Goal: Task Accomplishment & Management: Manage account settings

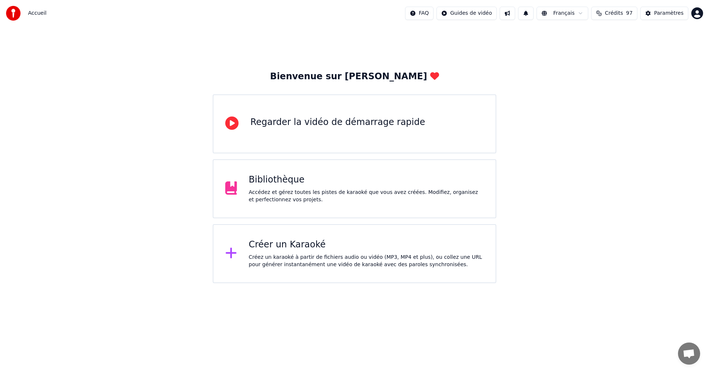
click at [385, 195] on div "Accédez et gérez toutes les pistes de karaoké que vous avez créées. Modifiez, o…" at bounding box center [366, 196] width 235 height 15
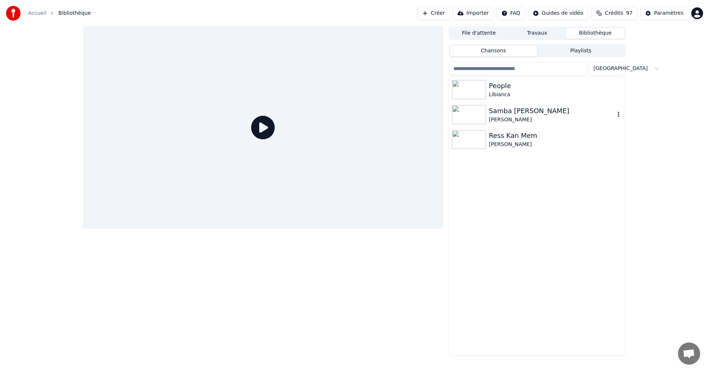
click at [508, 121] on div "[PERSON_NAME]" at bounding box center [552, 119] width 126 height 7
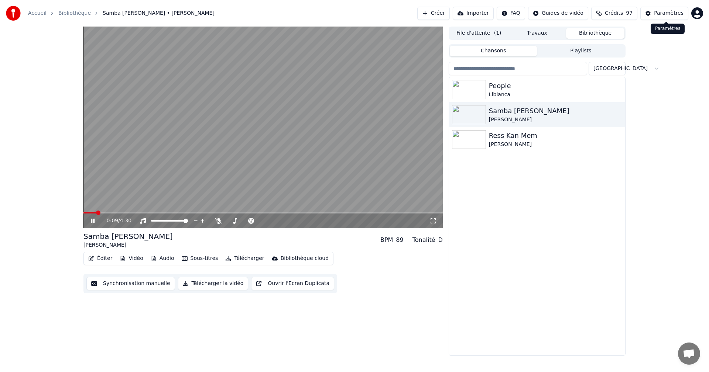
click at [679, 11] on div "Paramètres" at bounding box center [669, 13] width 30 height 7
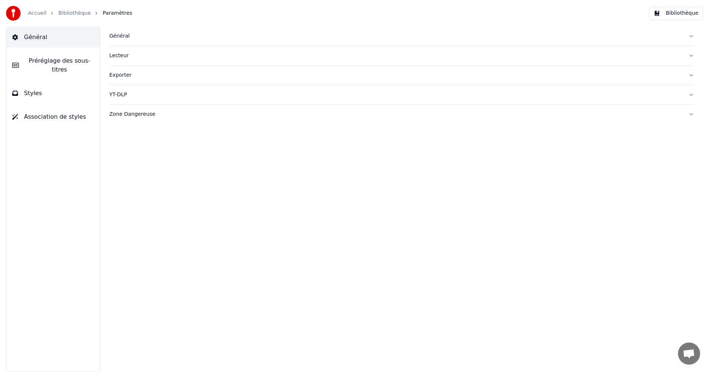
click at [72, 89] on button "Styles" at bounding box center [53, 93] width 94 height 21
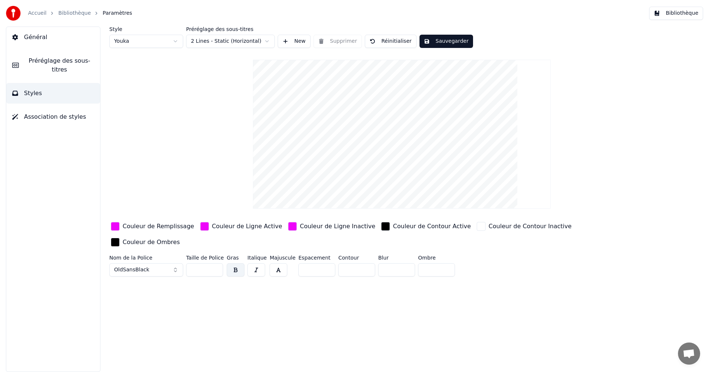
click at [404, 264] on input "*" at bounding box center [396, 270] width 37 height 13
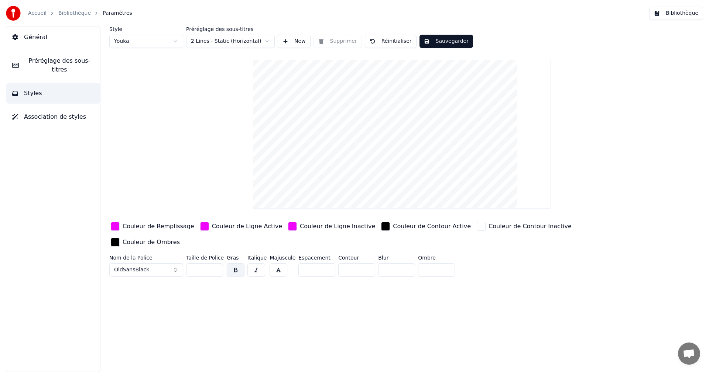
click at [403, 264] on input "*" at bounding box center [396, 270] width 37 height 13
type input "*"
click at [403, 264] on input "*" at bounding box center [396, 270] width 37 height 13
click at [442, 39] on button "Sauvegarder" at bounding box center [446, 41] width 54 height 13
click at [676, 17] on button "Bibliothèque" at bounding box center [676, 13] width 54 height 13
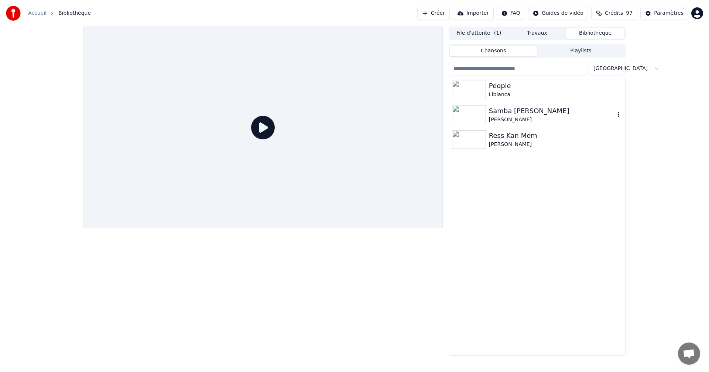
click at [525, 117] on div "[PERSON_NAME]" at bounding box center [552, 119] width 126 height 7
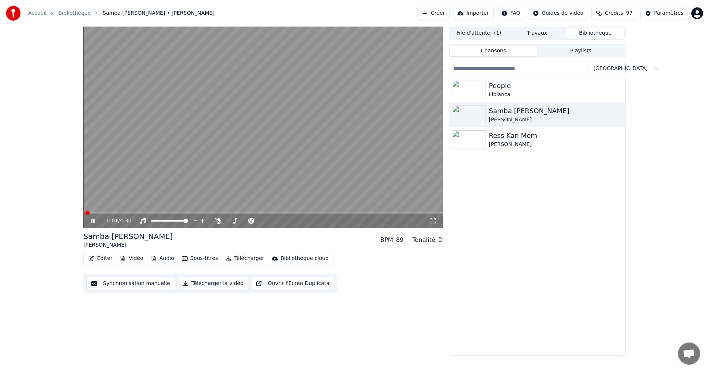
click at [434, 222] on icon at bounding box center [432, 221] width 7 height 6
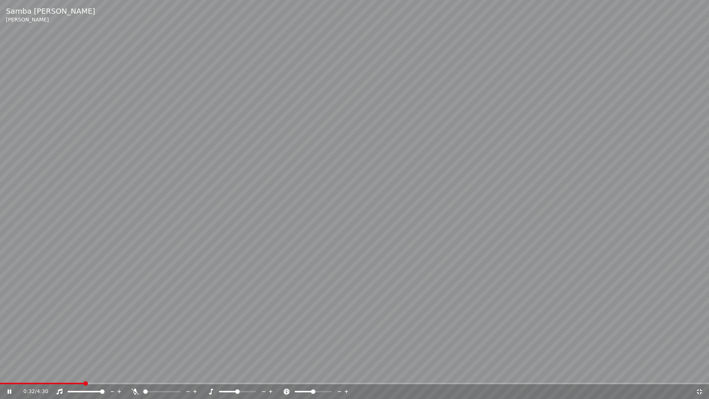
click at [701, 372] on icon at bounding box center [699, 391] width 5 height 5
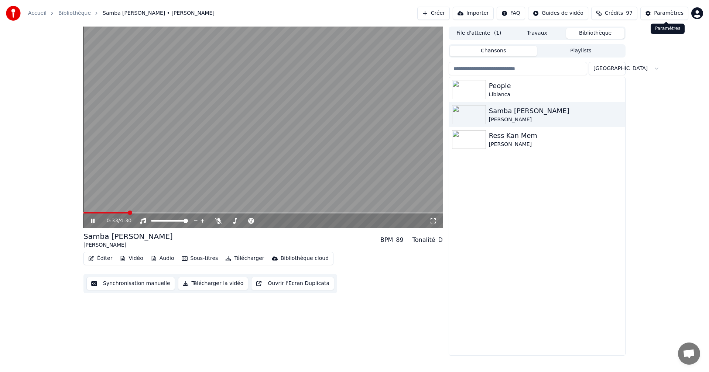
click at [657, 16] on div "Paramètres" at bounding box center [669, 13] width 30 height 7
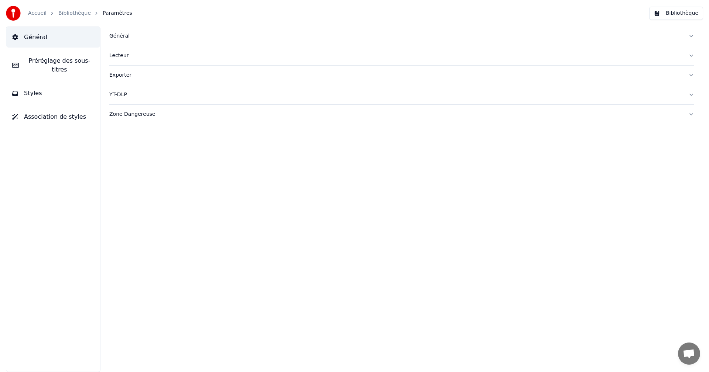
click at [48, 93] on button "Styles" at bounding box center [53, 93] width 94 height 21
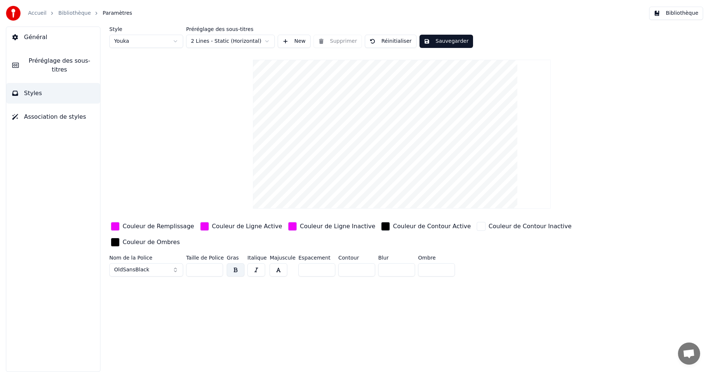
click at [130, 227] on div "Couleur de Remplissage" at bounding box center [159, 226] width 72 height 9
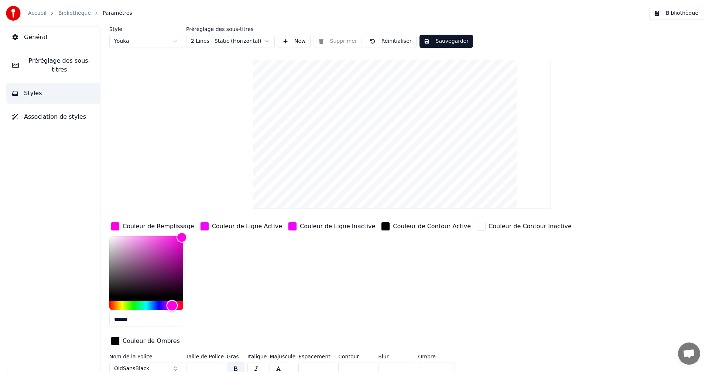
drag, startPoint x: 173, startPoint y: 306, endPoint x: 160, endPoint y: 306, distance: 13.3
click at [160, 306] on div "Hue" at bounding box center [146, 306] width 74 height 9
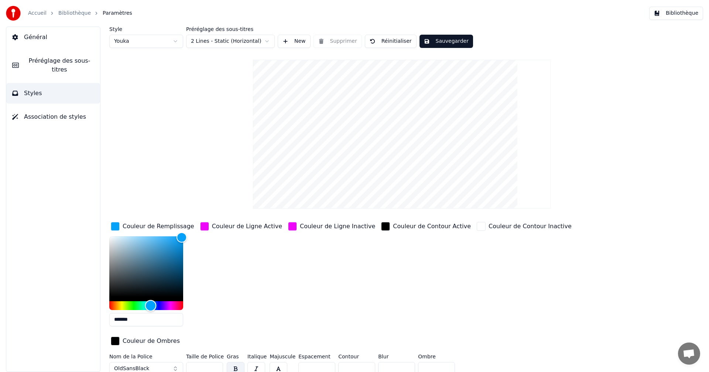
type input "*******"
drag, startPoint x: 161, startPoint y: 305, endPoint x: 150, endPoint y: 306, distance: 11.9
click at [150, 306] on div "Hue" at bounding box center [149, 305] width 11 height 11
click at [227, 226] on div "Couleur de Ligne Active" at bounding box center [247, 226] width 70 height 9
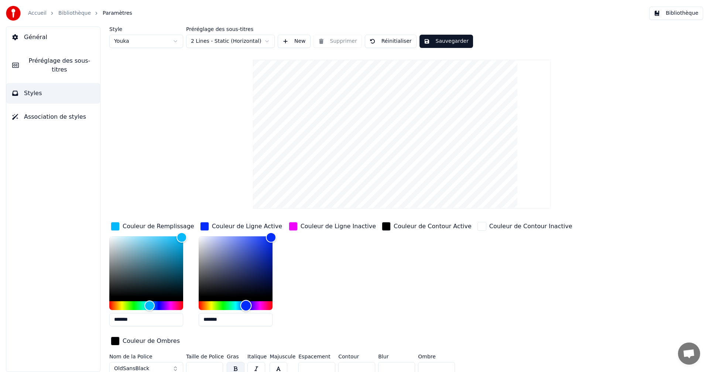
type input "*******"
drag, startPoint x: 258, startPoint y: 306, endPoint x: 245, endPoint y: 307, distance: 12.2
click at [245, 307] on div "Hue" at bounding box center [245, 305] width 11 height 11
click at [326, 226] on div "Couleur de Ligne Inactive" at bounding box center [337, 226] width 75 height 9
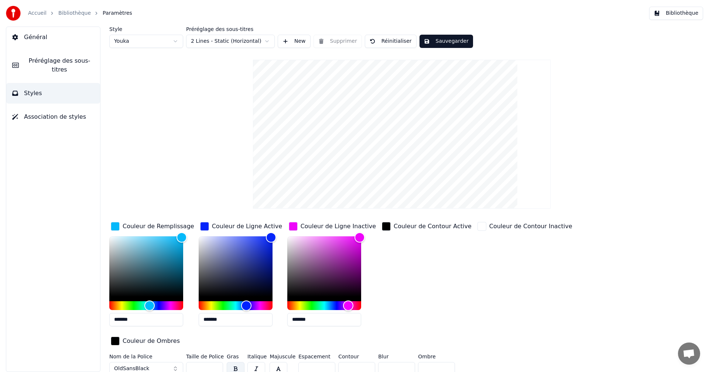
drag, startPoint x: 305, startPoint y: 319, endPoint x: 306, endPoint y: 327, distance: 7.5
click at [305, 322] on input "*******" at bounding box center [324, 319] width 74 height 13
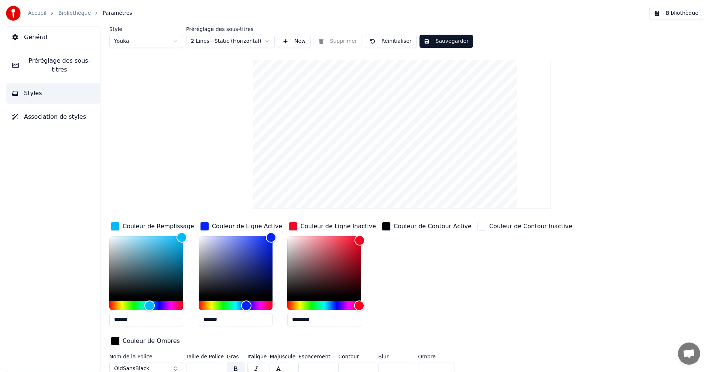
type input "*********"
click at [450, 39] on button "Sauvegarder" at bounding box center [446, 41] width 54 height 13
click at [683, 14] on button "Bibliothèque" at bounding box center [676, 13] width 54 height 13
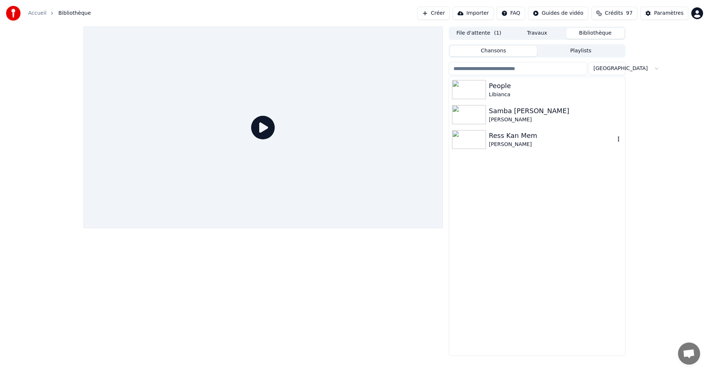
click at [501, 132] on div "Ress Kan Mem" at bounding box center [552, 136] width 126 height 10
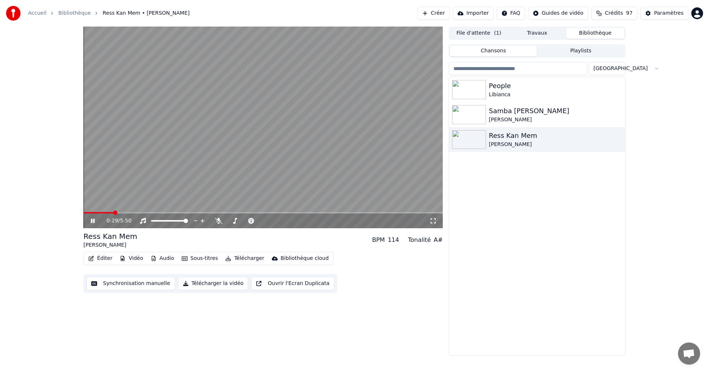
click at [433, 219] on icon at bounding box center [432, 221] width 7 height 6
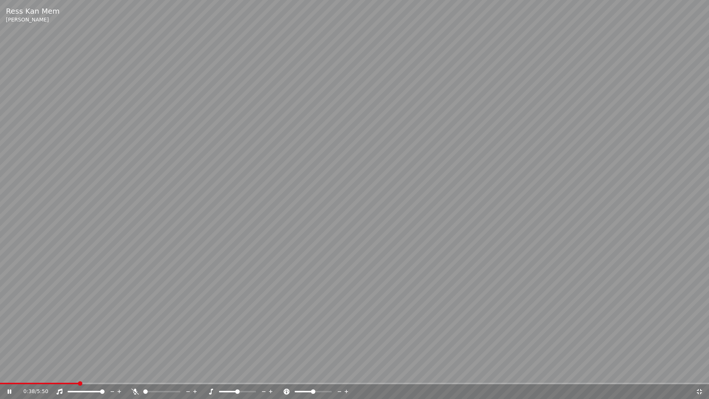
click at [701, 372] on icon at bounding box center [699, 391] width 5 height 5
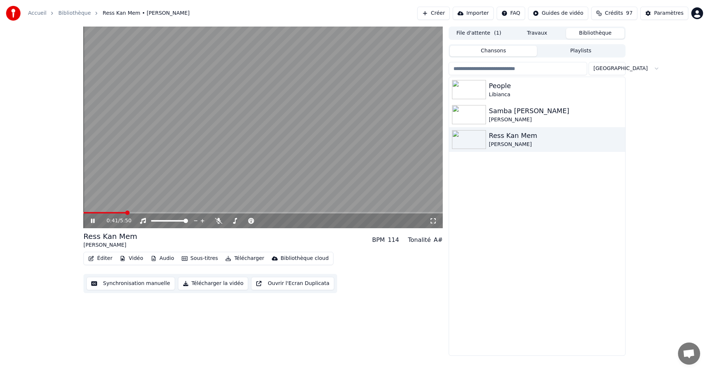
click at [671, 13] on div "Paramètres" at bounding box center [669, 13] width 30 height 7
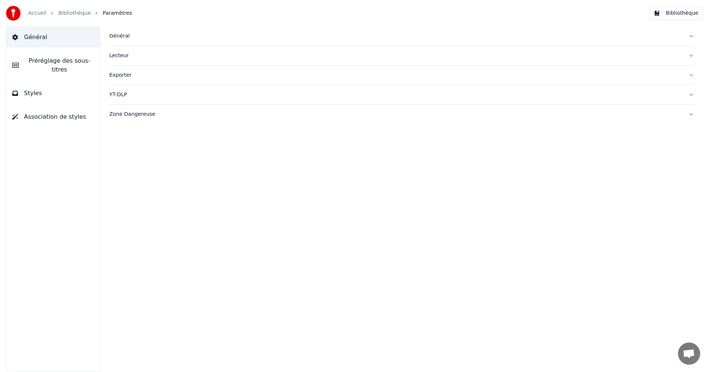
click at [89, 89] on button "Styles" at bounding box center [53, 93] width 94 height 21
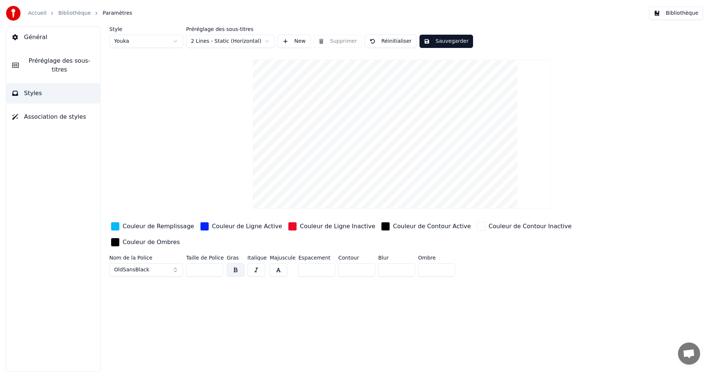
click at [165, 228] on div "Couleur de Remplissage" at bounding box center [159, 226] width 72 height 9
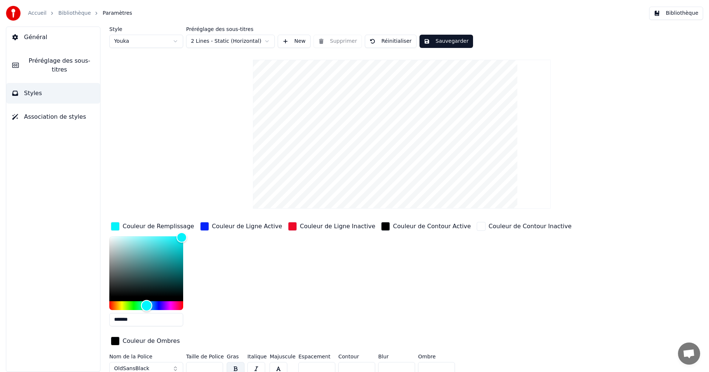
type input "*******"
click at [145, 305] on div "Hue" at bounding box center [145, 305] width 11 height 11
click at [319, 227] on div "Couleur de Ligne Inactive" at bounding box center [337, 226] width 75 height 9
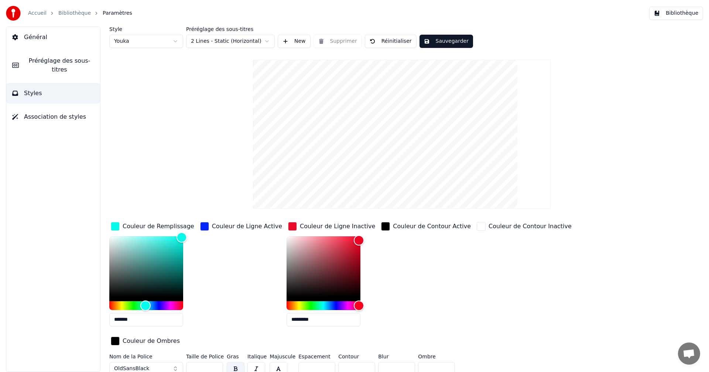
click at [290, 320] on input "*********" at bounding box center [323, 319] width 74 height 13
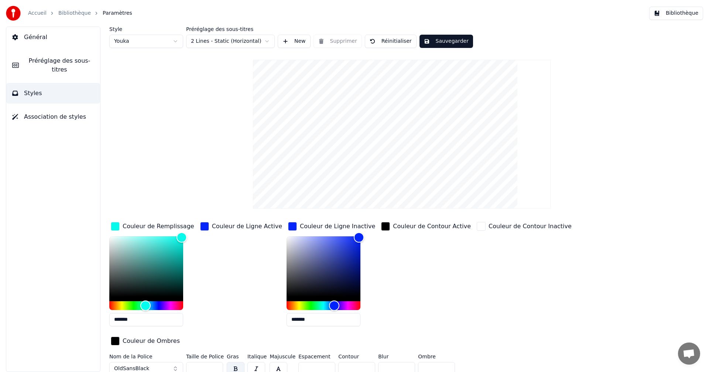
type input "*******"
click at [448, 41] on button "Sauvegarder" at bounding box center [446, 41] width 54 height 13
click at [237, 184] on div "Style Youka Préréglage des sous-titres 2 Lines - Static (Horizontal) New Suppri…" at bounding box center [401, 203] width 585 height 352
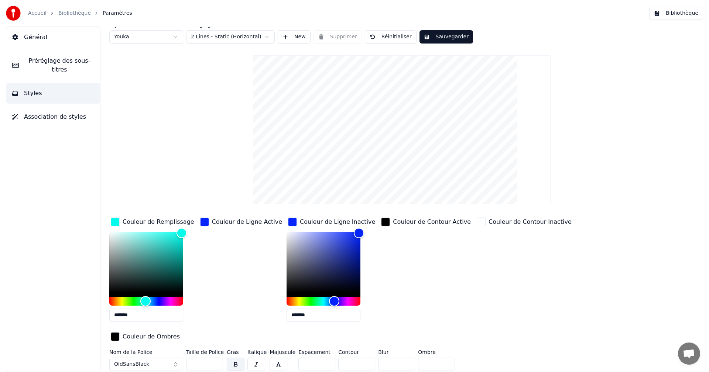
scroll to position [6, 0]
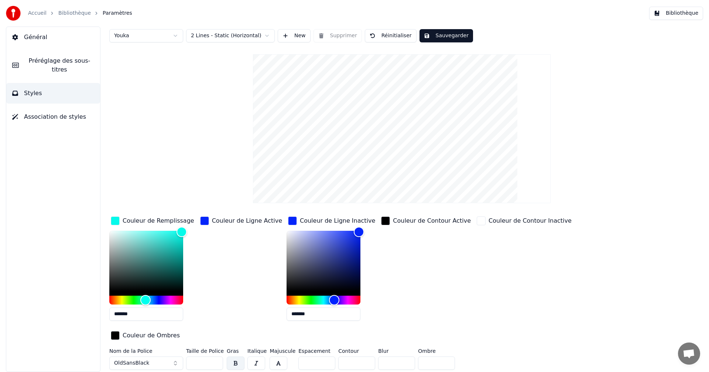
click at [45, 85] on button "Styles" at bounding box center [53, 93] width 94 height 21
click at [691, 14] on button "Bibliothèque" at bounding box center [676, 13] width 54 height 13
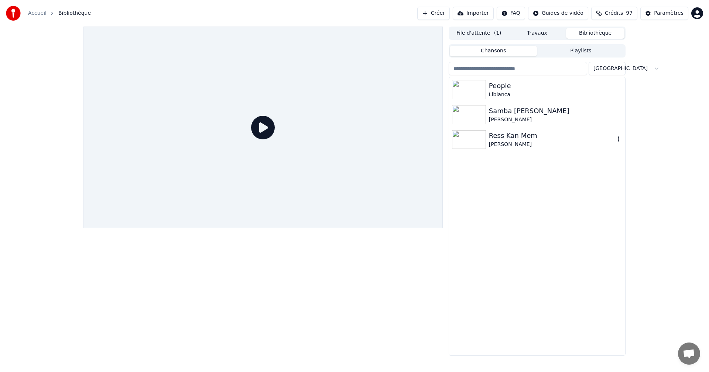
click at [502, 138] on div "Ress Kan Mem" at bounding box center [552, 136] width 126 height 10
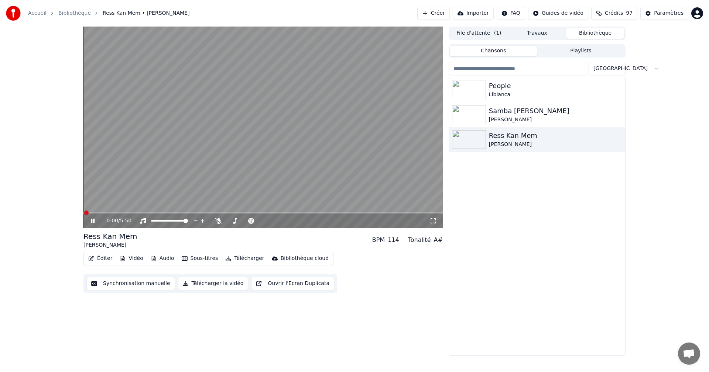
click at [92, 219] on icon at bounding box center [97, 221] width 17 height 6
click at [432, 221] on icon at bounding box center [432, 221] width 7 height 6
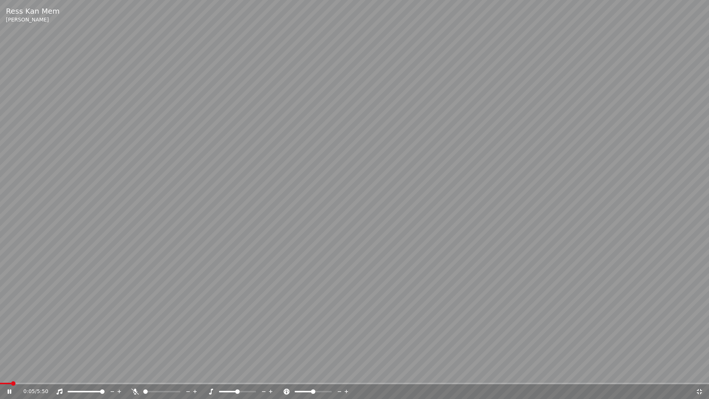
click at [9, 372] on icon at bounding box center [14, 391] width 17 height 6
click at [701, 372] on icon at bounding box center [699, 391] width 5 height 5
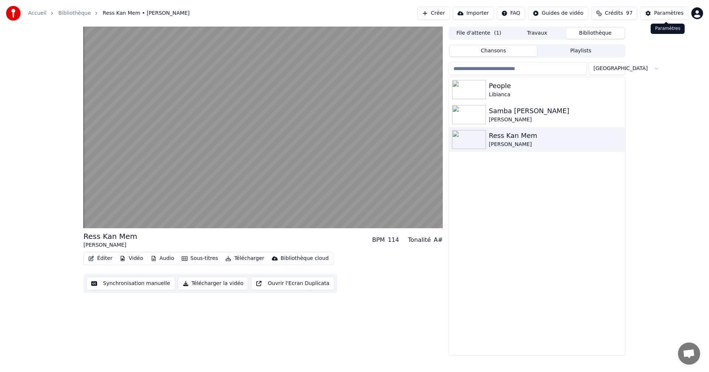
click at [676, 14] on div "Paramètres" at bounding box center [669, 13] width 30 height 7
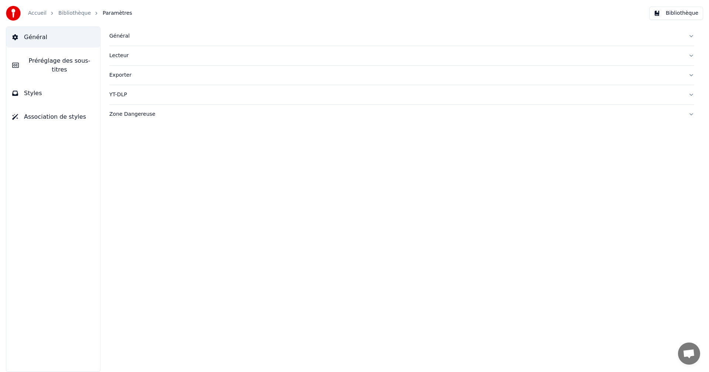
click at [54, 85] on button "Styles" at bounding box center [53, 93] width 94 height 21
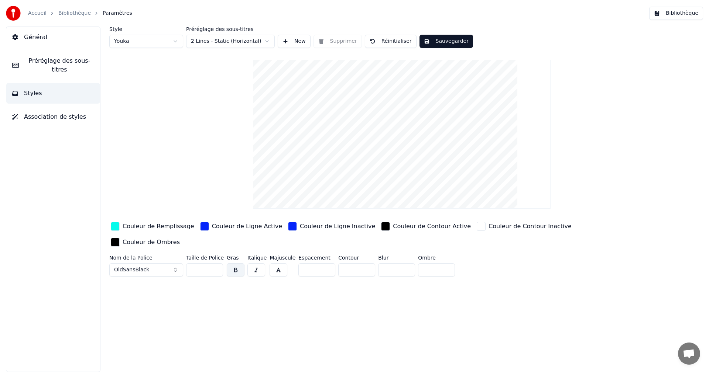
click at [402, 264] on input "*" at bounding box center [396, 270] width 37 height 13
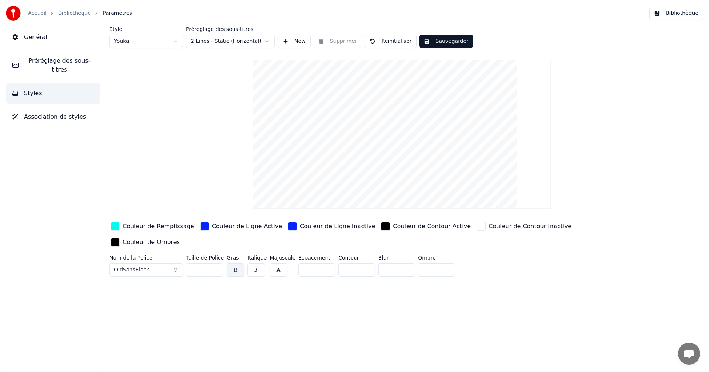
click at [402, 264] on input "*" at bounding box center [396, 270] width 37 height 13
type input "*"
click at [402, 264] on input "*" at bounding box center [396, 270] width 37 height 13
click at [447, 40] on button "Sauvegarder" at bounding box center [446, 41] width 54 height 13
click at [126, 227] on div "Couleur de Remplissage" at bounding box center [159, 226] width 72 height 9
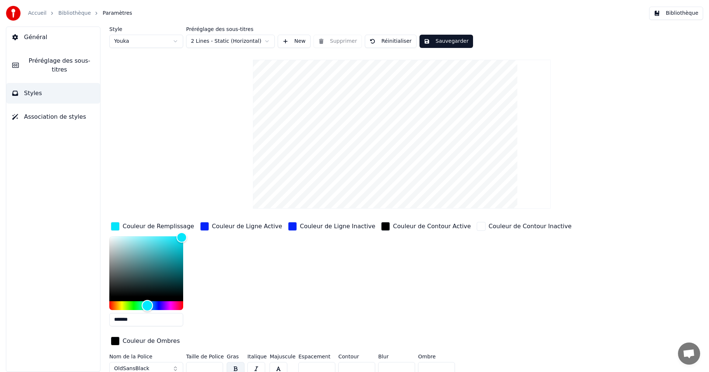
type input "*******"
click at [148, 308] on div "Hue" at bounding box center [147, 305] width 11 height 11
click at [443, 41] on button "Sauvegarder" at bounding box center [446, 41] width 54 height 13
click at [670, 16] on button "Bibliothèque" at bounding box center [676, 13] width 54 height 13
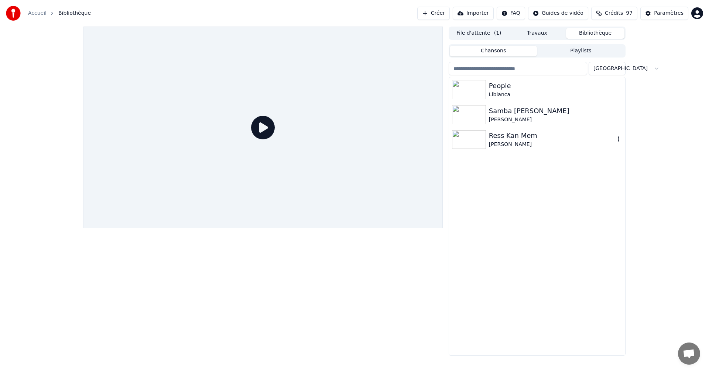
click at [506, 138] on div "Ress Kan Mem" at bounding box center [552, 136] width 126 height 10
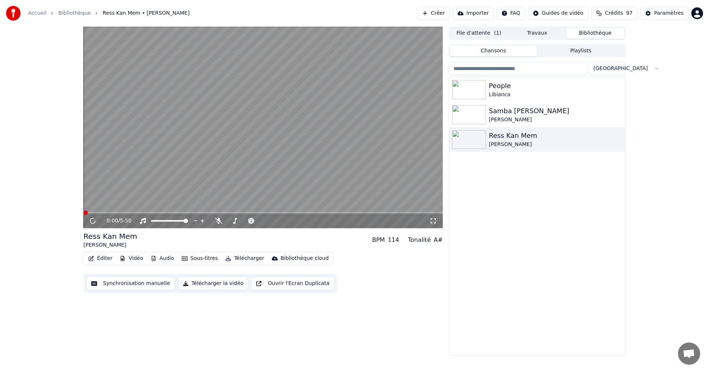
click at [432, 220] on icon at bounding box center [432, 221] width 7 height 6
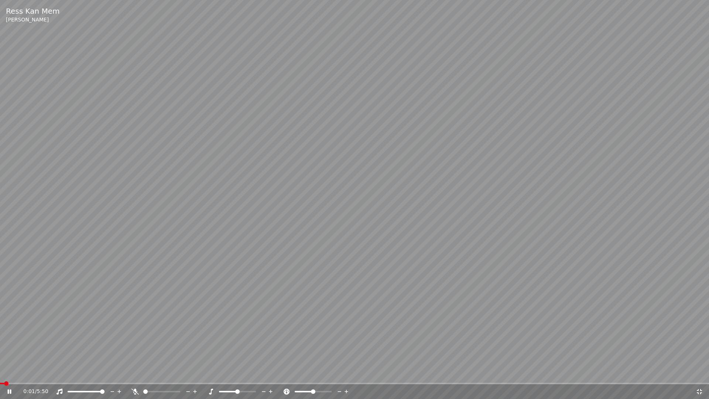
click at [8, 372] on icon at bounding box center [10, 391] width 4 height 4
click at [8, 372] on icon at bounding box center [9, 391] width 4 height 5
click at [699, 372] on icon at bounding box center [698, 391] width 7 height 6
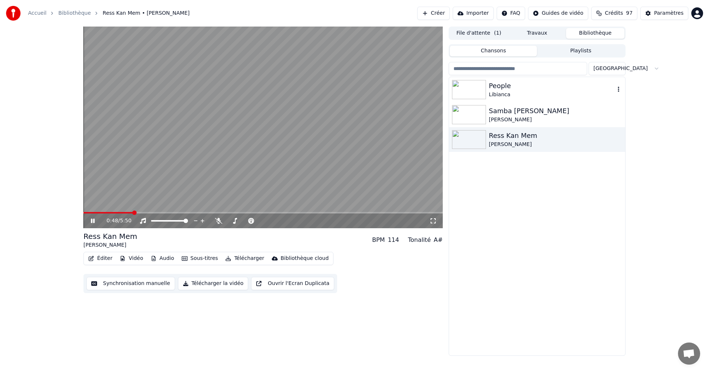
click at [493, 87] on div "People" at bounding box center [552, 86] width 126 height 10
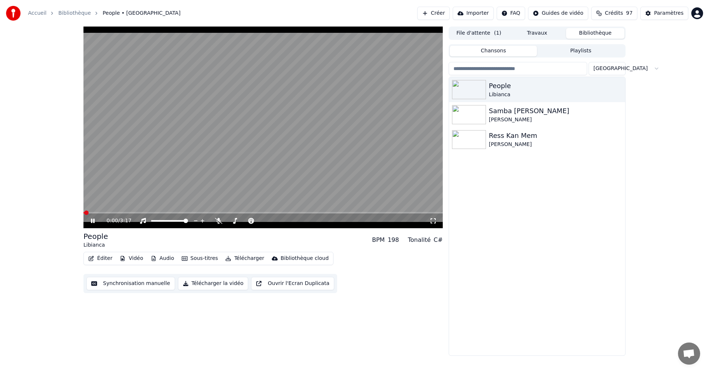
click at [434, 221] on icon at bounding box center [432, 221] width 7 height 6
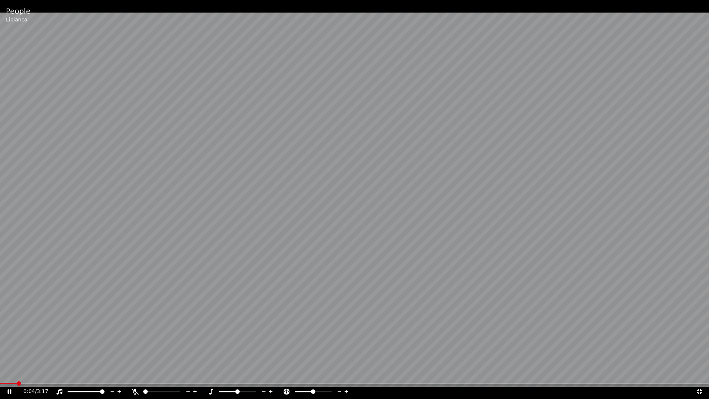
click at [135, 372] on icon at bounding box center [134, 391] width 7 height 6
click at [699, 372] on icon at bounding box center [698, 391] width 7 height 6
